Goal: Transaction & Acquisition: Purchase product/service

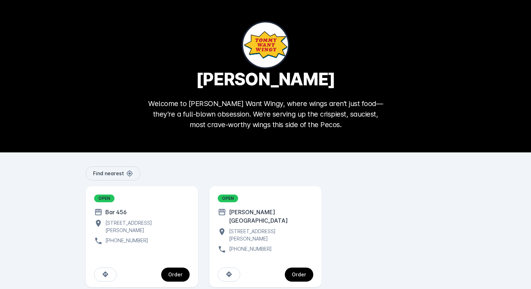
scroll to position [4, 0]
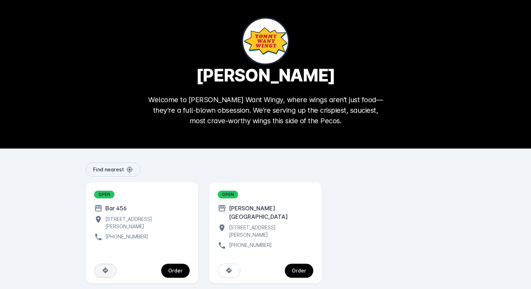
click at [99, 263] on span at bounding box center [106, 271] width 22 height 17
click at [180, 268] on div "Order" at bounding box center [175, 270] width 14 height 5
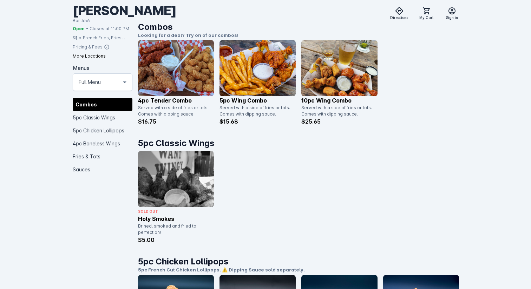
scroll to position [172, 0]
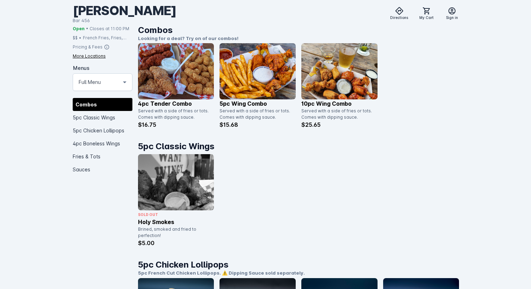
click at [277, 90] on img at bounding box center [258, 71] width 76 height 56
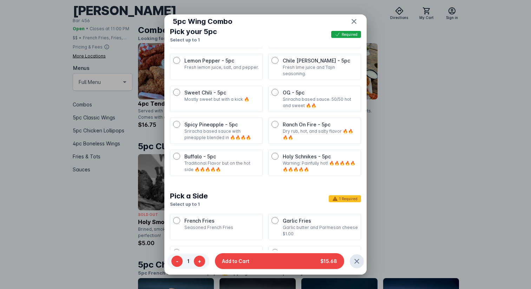
scroll to position [207, 0]
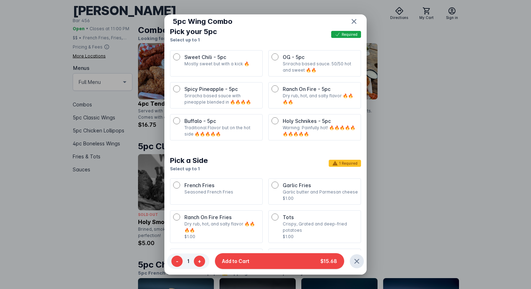
click at [191, 182] on span "French Fries" at bounding box center [199, 185] width 30 height 6
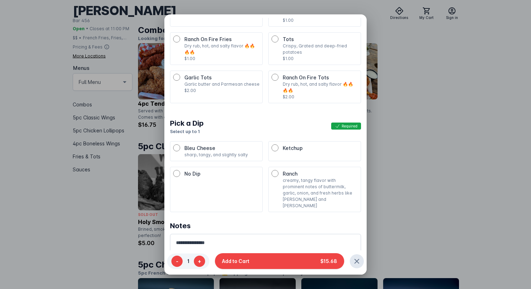
scroll to position [53, 0]
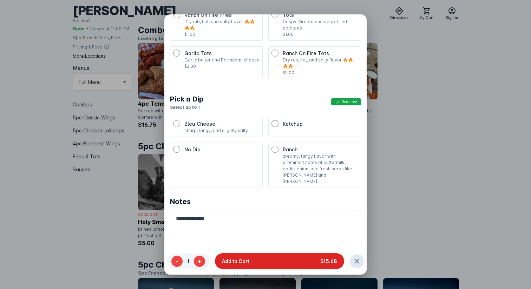
click at [255, 255] on button "Add to Cart $15.68" at bounding box center [279, 261] width 129 height 16
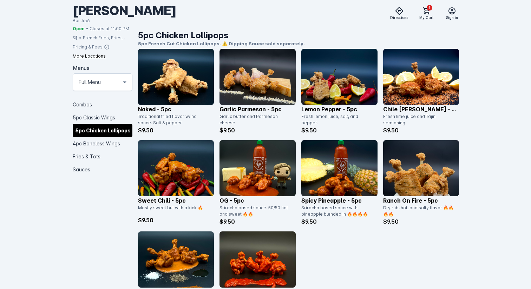
scroll to position [400, 0]
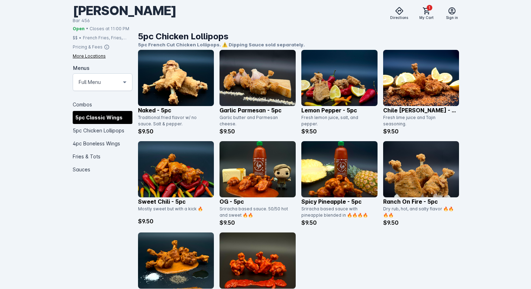
click at [413, 90] on img at bounding box center [421, 78] width 76 height 56
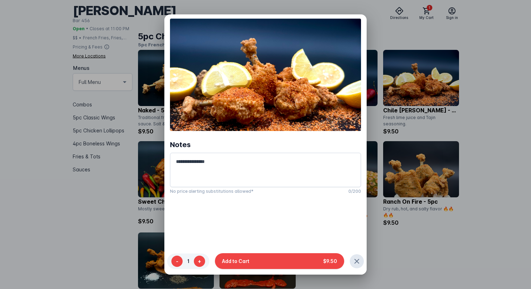
scroll to position [24, 0]
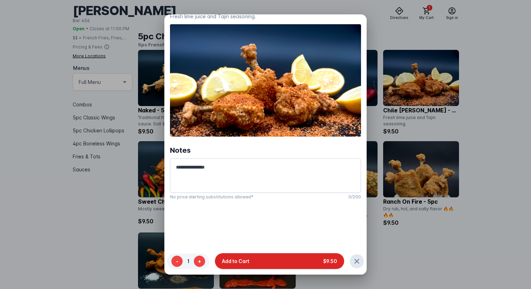
click at [266, 262] on button "Add to Cart $9.50" at bounding box center [279, 261] width 129 height 16
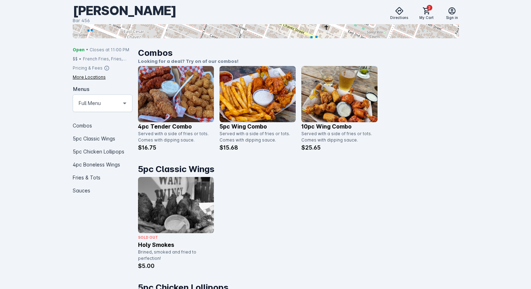
scroll to position [106, 0]
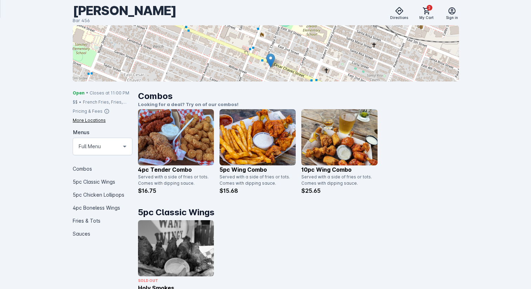
click at [248, 136] on img at bounding box center [258, 137] width 76 height 56
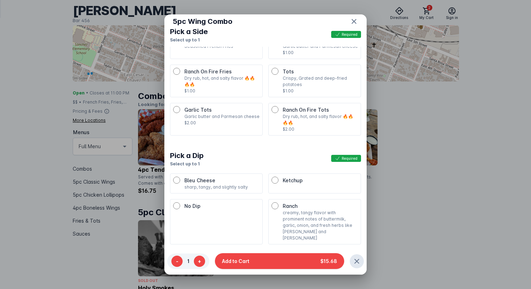
scroll to position [356, 0]
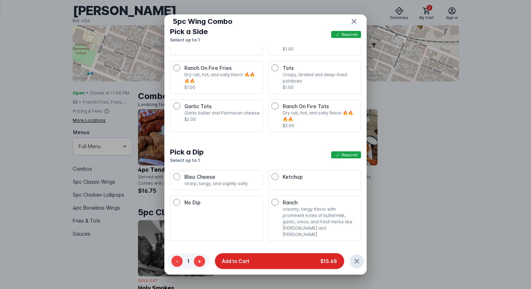
click at [278, 261] on button "Add to Cart $15.68" at bounding box center [279, 261] width 129 height 16
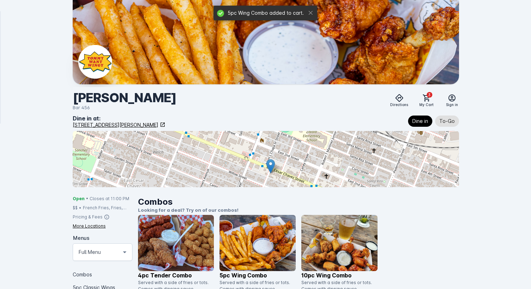
scroll to position [106, 0]
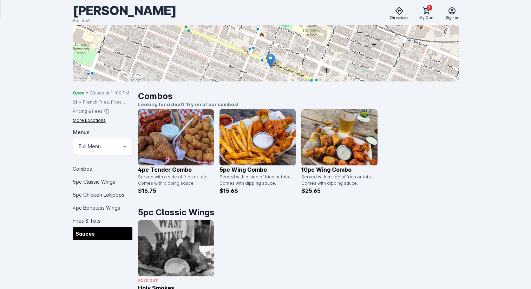
click at [107, 234] on div "Sauces" at bounding box center [103, 233] width 60 height 13
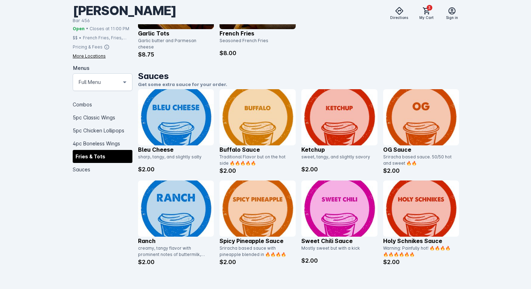
scroll to position [1171, 0]
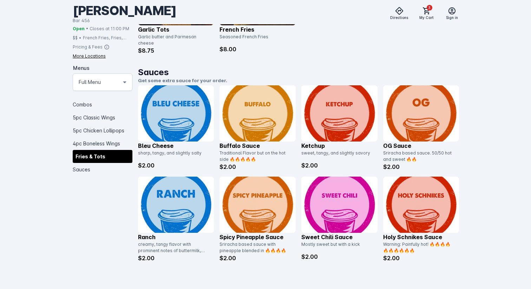
click at [429, 212] on img at bounding box center [421, 205] width 76 height 56
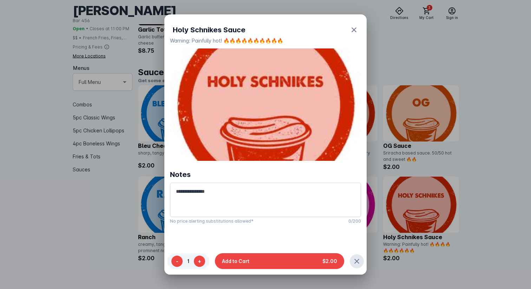
scroll to position [36, 0]
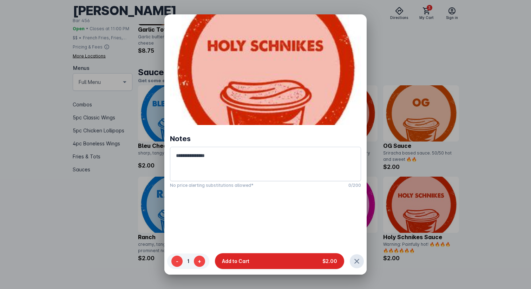
click at [266, 260] on button "Add to Cart $2.00" at bounding box center [279, 261] width 129 height 16
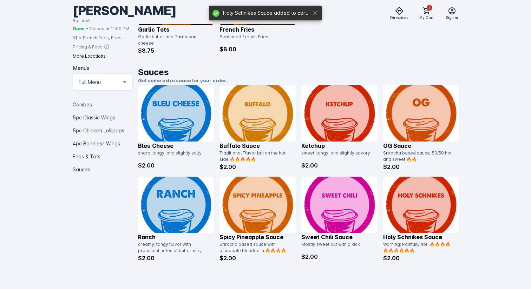
scroll to position [1171, 0]
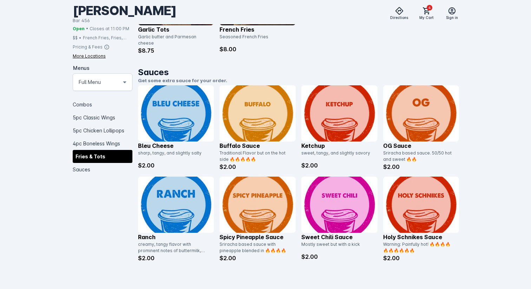
click at [322, 132] on img at bounding box center [340, 113] width 76 height 56
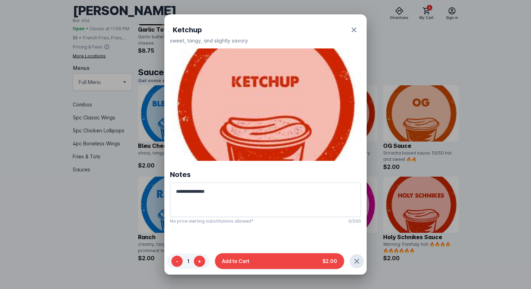
scroll to position [0, 0]
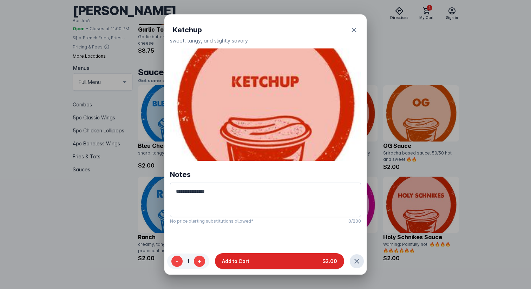
click at [251, 258] on button "Add to Cart $2.00" at bounding box center [279, 261] width 129 height 16
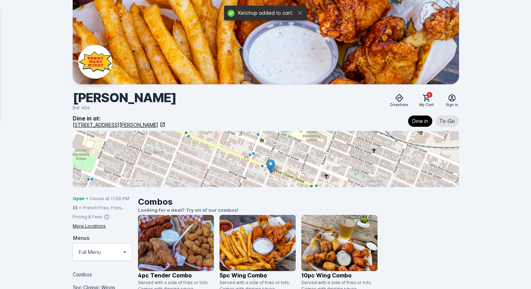
scroll to position [1171, 0]
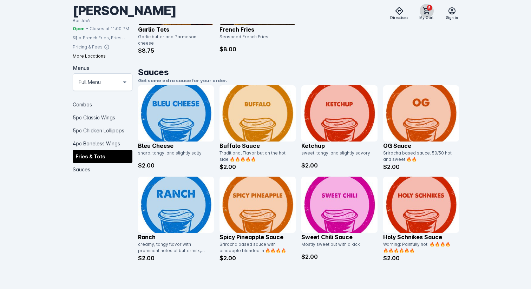
click at [426, 13] on icon at bounding box center [427, 11] width 8 height 8
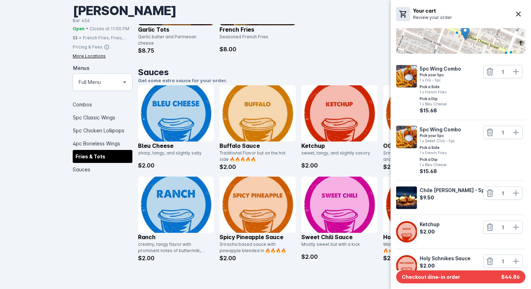
scroll to position [80, 0]
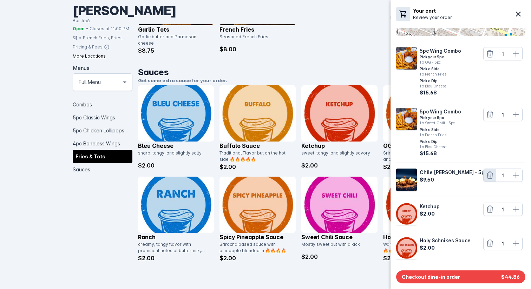
click at [488, 174] on icon at bounding box center [490, 175] width 8 height 8
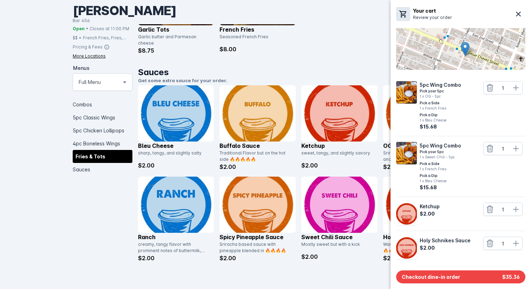
click at [99, 106] on div at bounding box center [265, 144] width 531 height 289
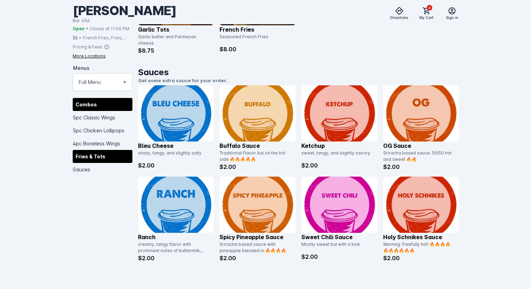
click at [88, 104] on div "Combos" at bounding box center [103, 104] width 60 height 13
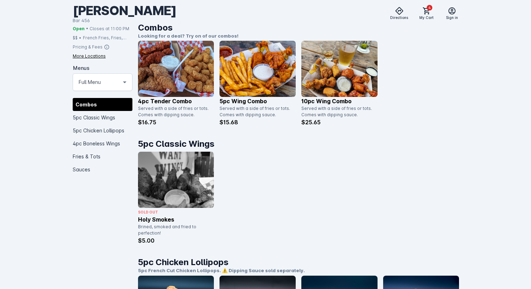
scroll to position [171, 0]
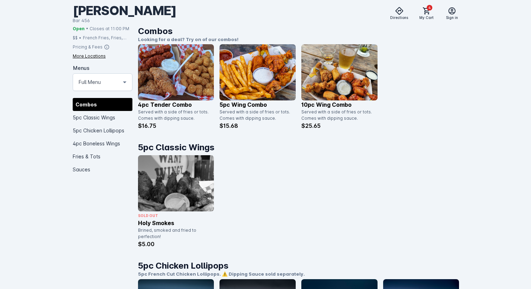
click at [332, 73] on img at bounding box center [340, 72] width 76 height 56
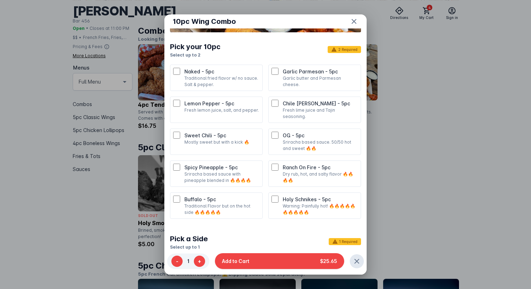
scroll to position [129, 0]
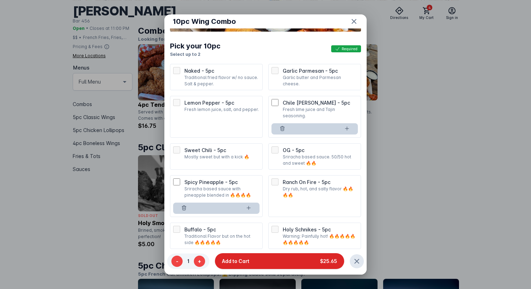
click at [285, 263] on button "Add to Cart $25.65" at bounding box center [279, 261] width 129 height 16
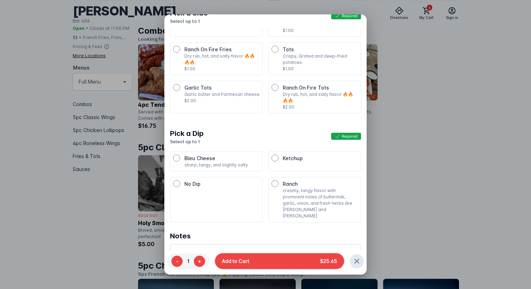
scroll to position [53, 0]
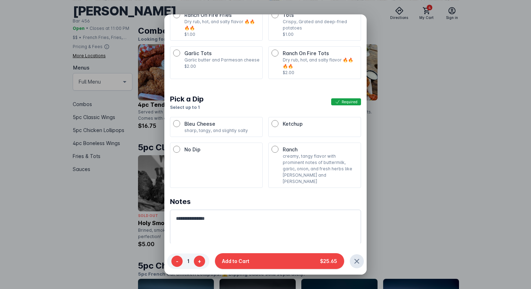
click at [219, 128] on p "sharp, tangy, and slightly salty" at bounding box center [221, 131] width 75 height 6
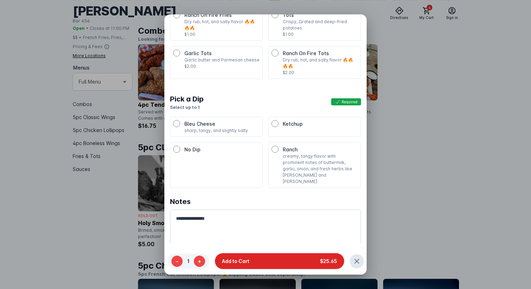
click at [313, 262] on button "Add to Cart $25.65" at bounding box center [279, 261] width 129 height 16
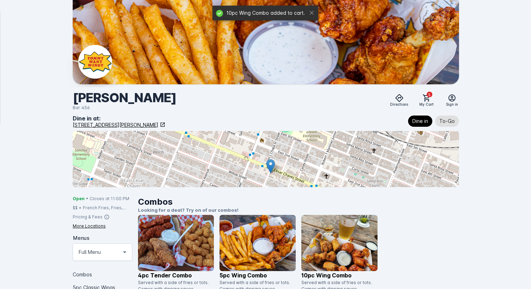
scroll to position [171, 0]
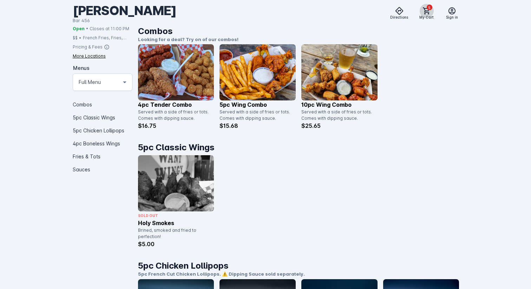
click at [427, 17] on span at bounding box center [427, 10] width 17 height 17
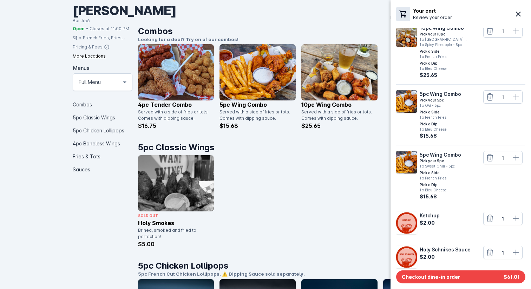
scroll to position [112, 0]
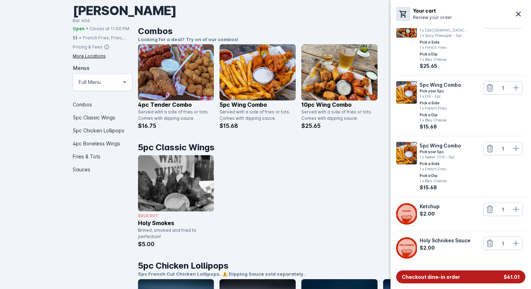
click at [457, 276] on span "Checkout dine-in order" at bounding box center [431, 276] width 58 height 7
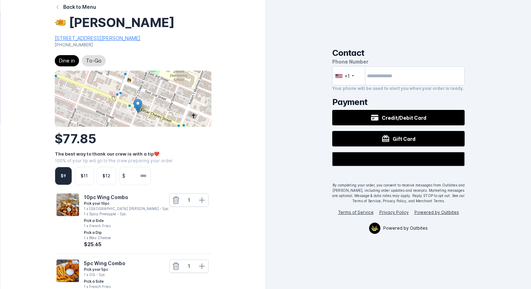
scroll to position [3, 0]
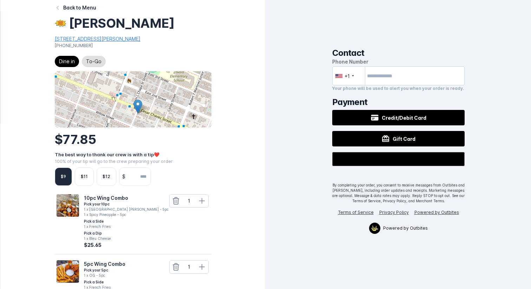
click at [142, 179] on input "number" at bounding box center [139, 177] width 22 height 18
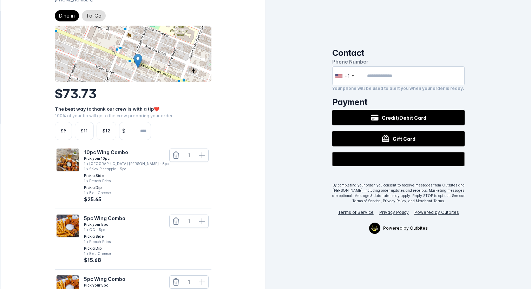
scroll to position [262, 0]
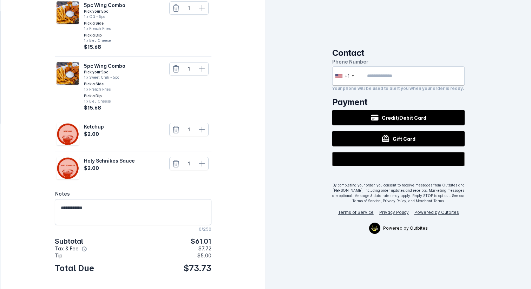
type input "****"
click at [395, 75] on input "tel" at bounding box center [398, 75] width 133 height 19
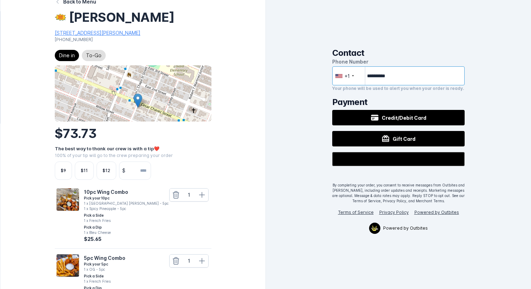
scroll to position [0, 0]
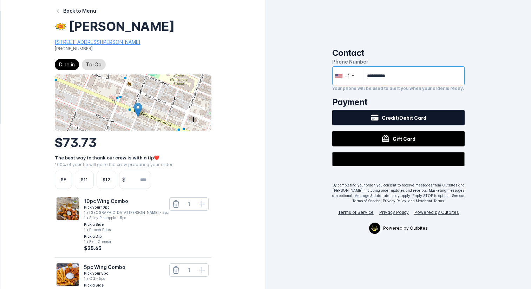
type input "**********"
click at [379, 115] on icon at bounding box center [375, 118] width 8 height 8
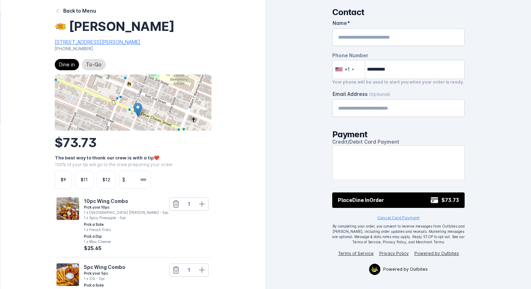
click at [380, 45] on div "Name" at bounding box center [398, 37] width 121 height 17
click at [377, 36] on input "Name" at bounding box center [398, 37] width 121 height 8
type input "**********"
click at [392, 111] on input "Email Address (Optional)" at bounding box center [398, 108] width 121 height 8
type input "**********"
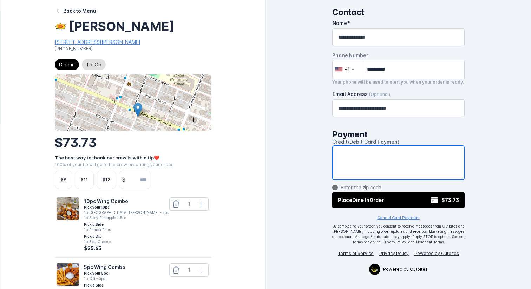
click at [329, 210] on div "**********" at bounding box center [398, 144] width 265 height 289
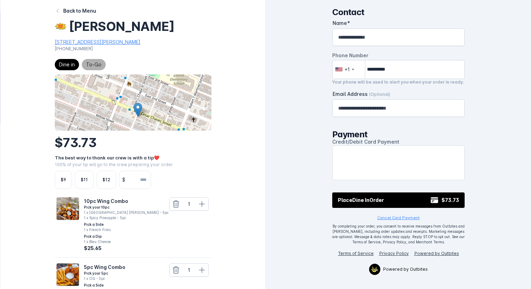
click at [96, 66] on span "To-Go" at bounding box center [93, 64] width 15 height 8
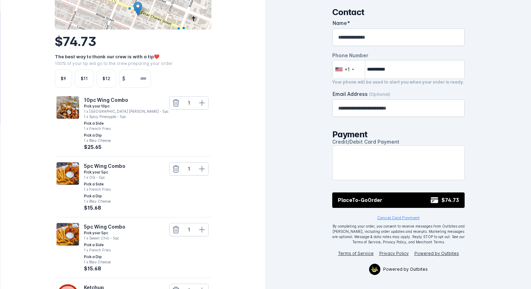
scroll to position [96, 0]
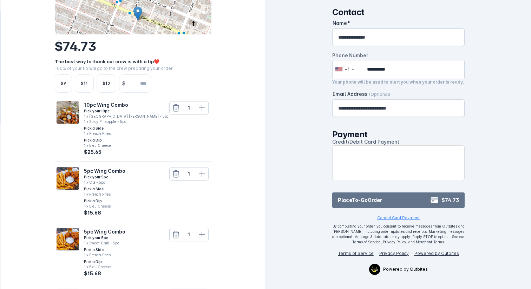
click at [356, 201] on span "To-Go" at bounding box center [360, 200] width 16 height 6
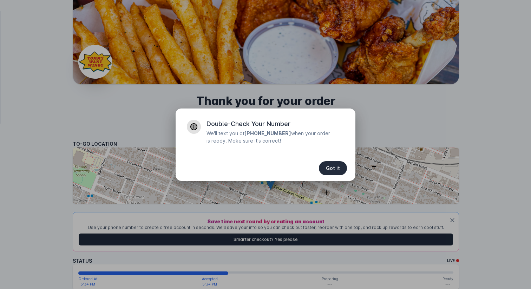
click at [330, 169] on span "Got it" at bounding box center [333, 168] width 14 height 5
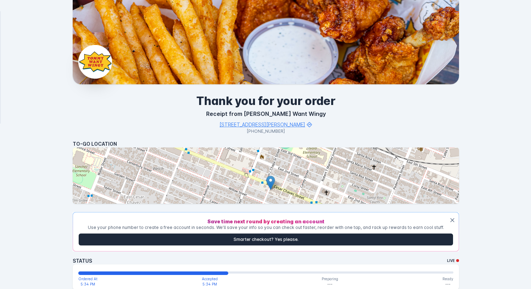
drag, startPoint x: 179, startPoint y: 97, endPoint x: 300, endPoint y: 145, distance: 130.4
click at [296, 141] on h4 "To-Go Location" at bounding box center [266, 143] width 387 height 7
drag, startPoint x: 296, startPoint y: 141, endPoint x: 187, endPoint y: 106, distance: 113.8
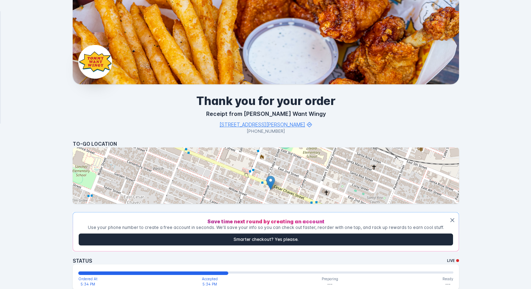
click at [187, 106] on h1 "Thank you for your order" at bounding box center [266, 101] width 387 height 17
